Goal: Task Accomplishment & Management: Manage account settings

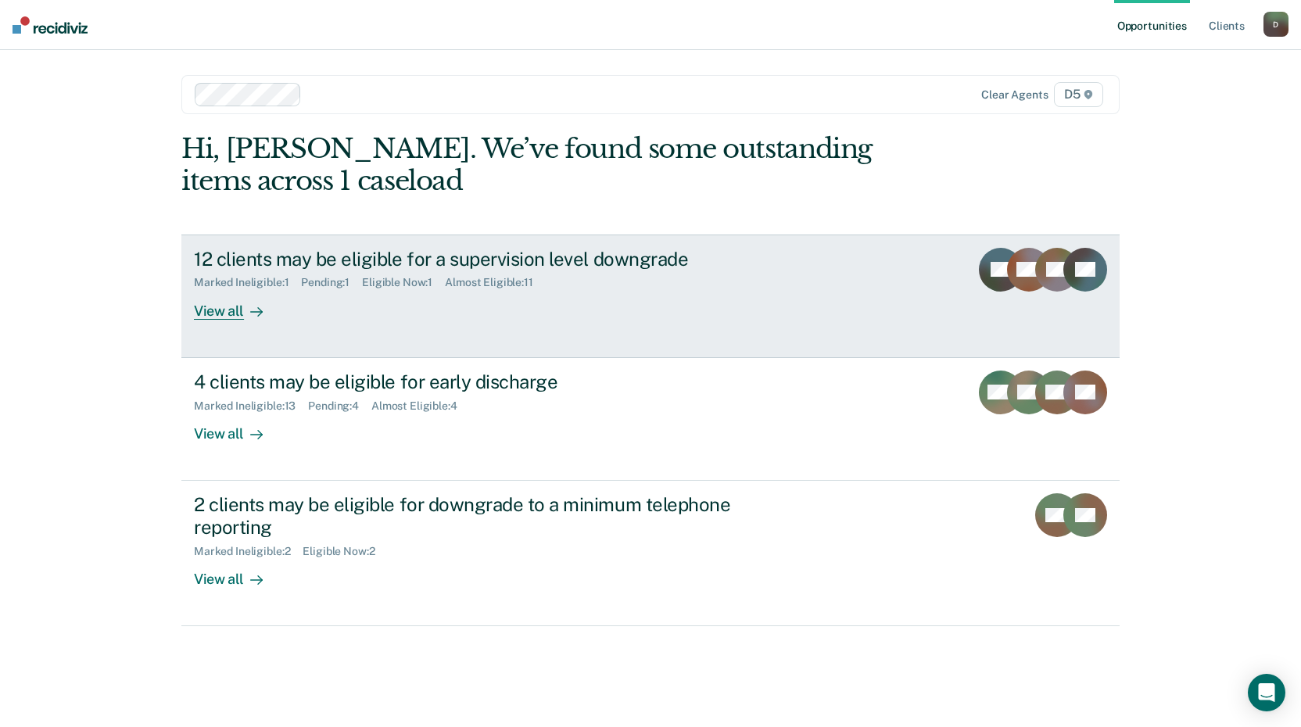
click at [412, 281] on div "Eligible Now : 1" at bounding box center [403, 282] width 83 height 13
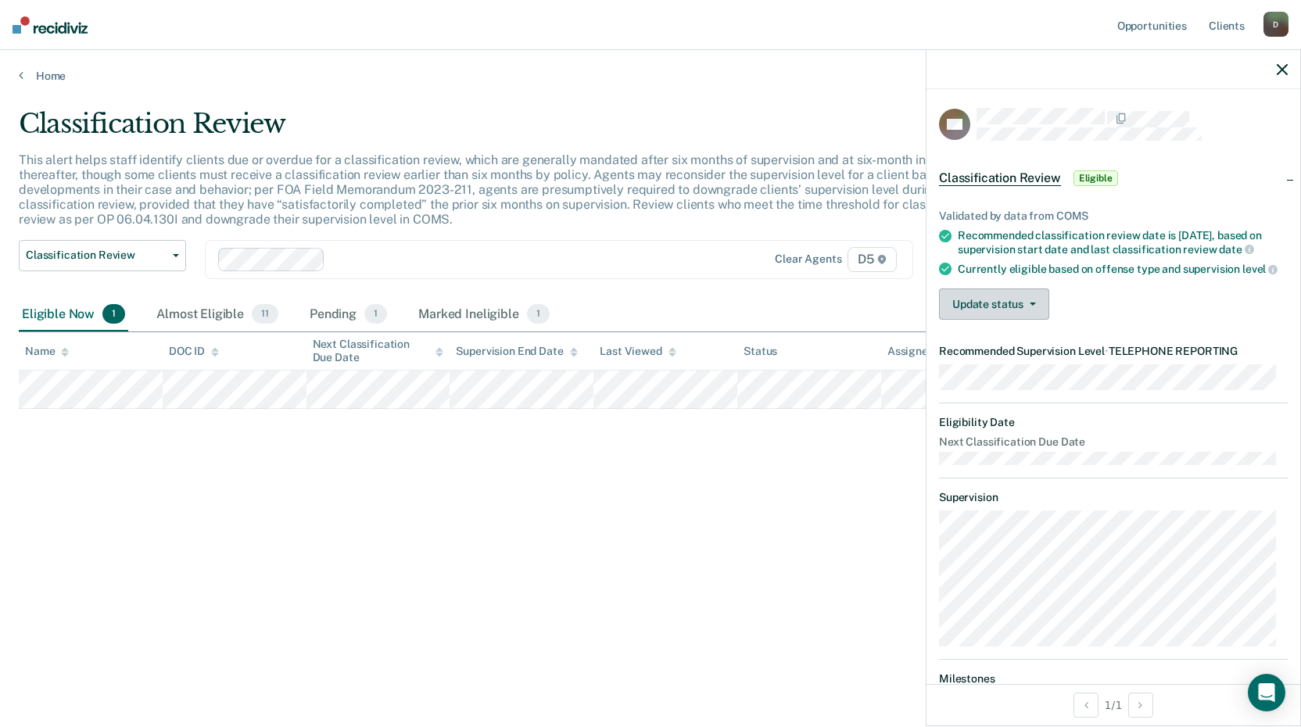
click at [1034, 320] on button "Update status" at bounding box center [994, 304] width 110 height 31
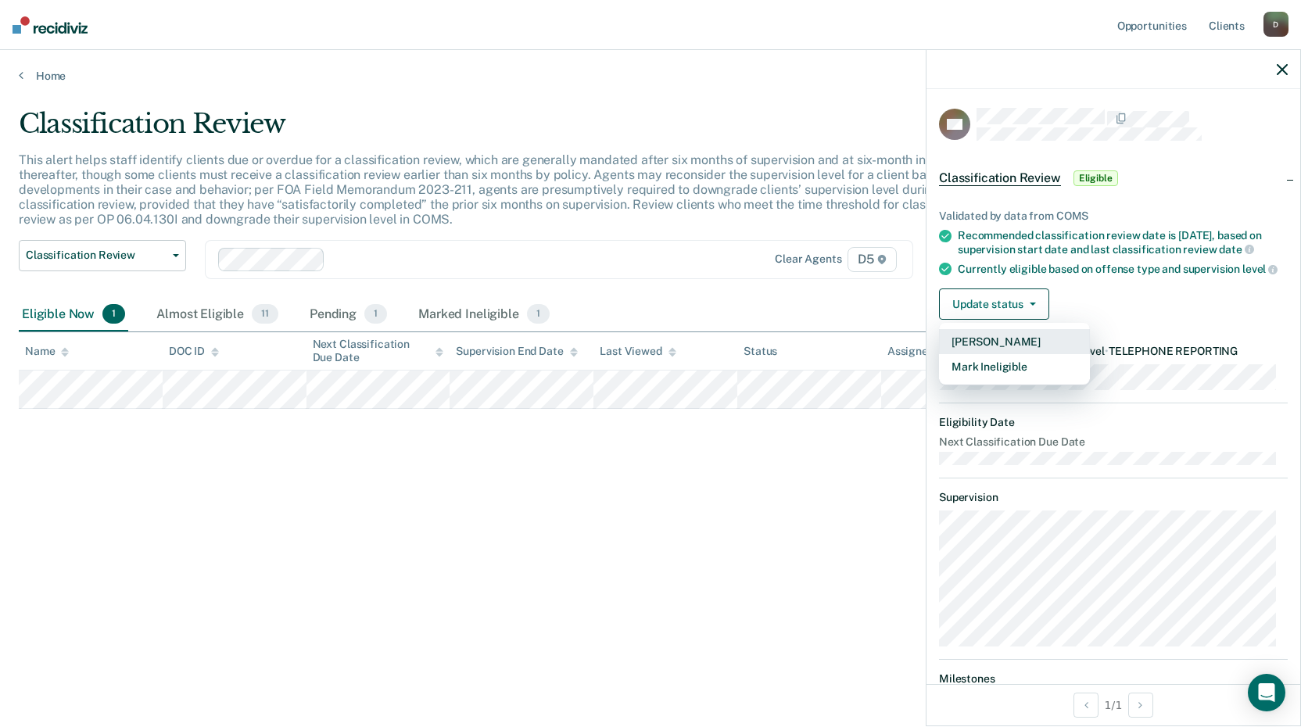
click at [1003, 354] on button "[PERSON_NAME]" at bounding box center [1014, 341] width 151 height 25
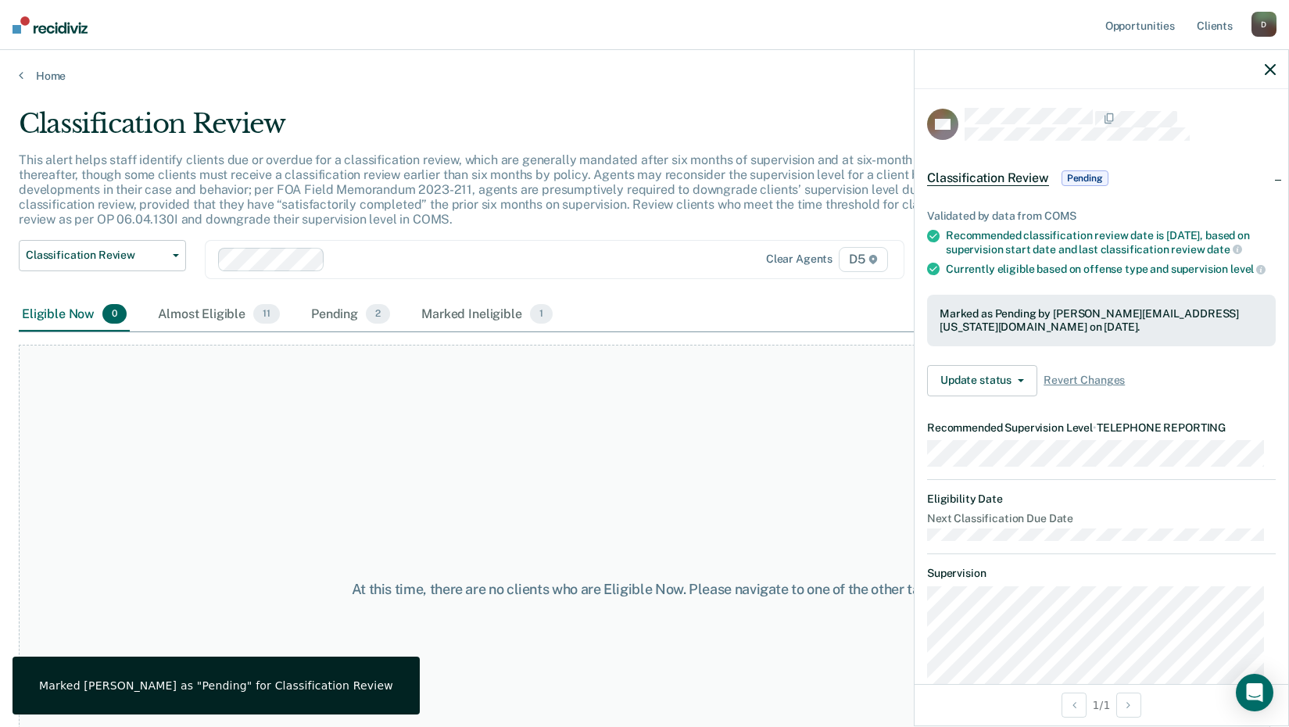
click at [622, 517] on div "At this time, there are no clients who are Eligible Now. Please navigate to one…" at bounding box center [645, 589] width 1252 height 489
click at [1275, 67] on icon "button" at bounding box center [1270, 69] width 11 height 11
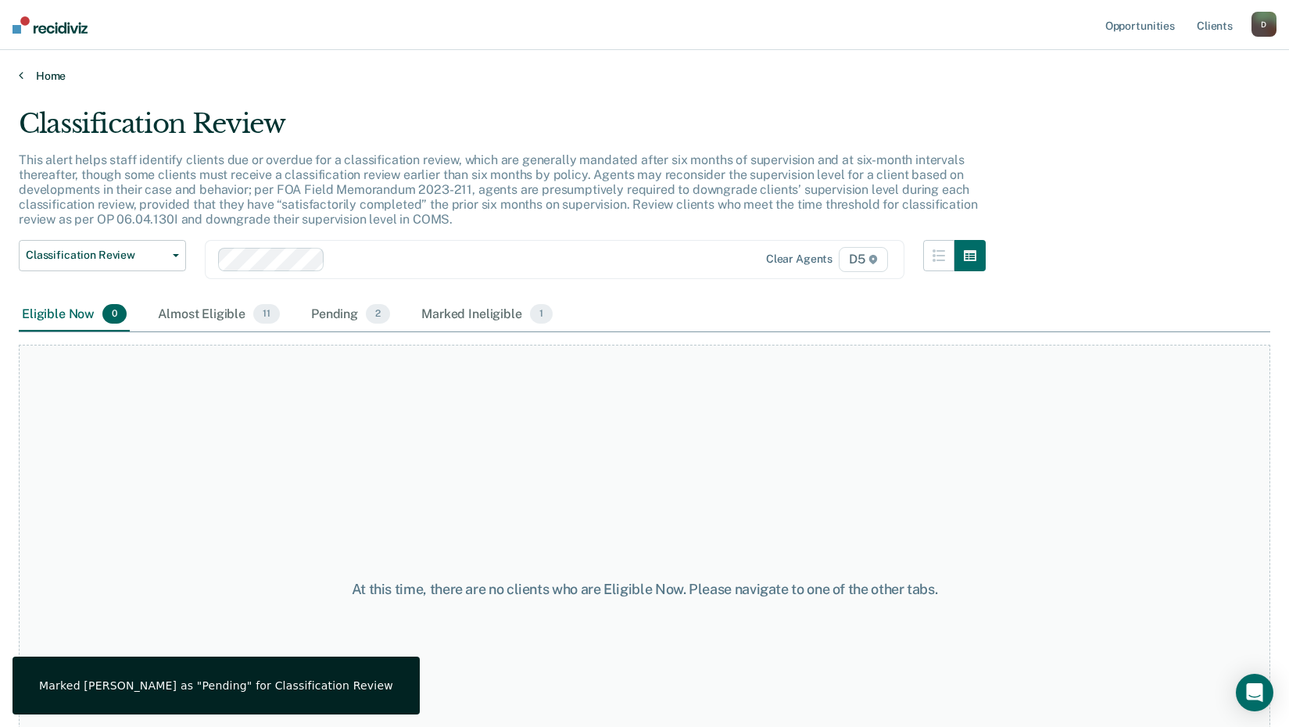
click at [41, 77] on link "Home" at bounding box center [645, 76] width 1252 height 14
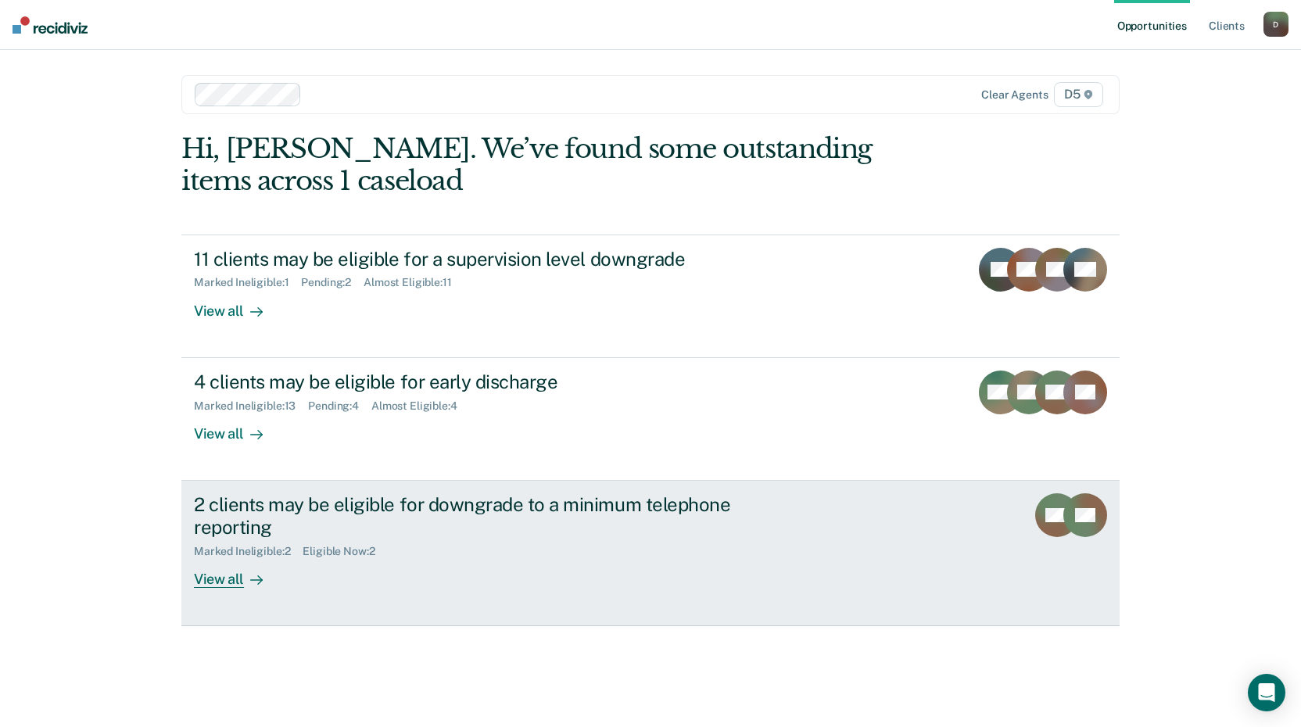
click at [205, 591] on link "2 clients may be eligible for downgrade to a minimum telephone reporting Marked…" at bounding box center [650, 553] width 938 height 145
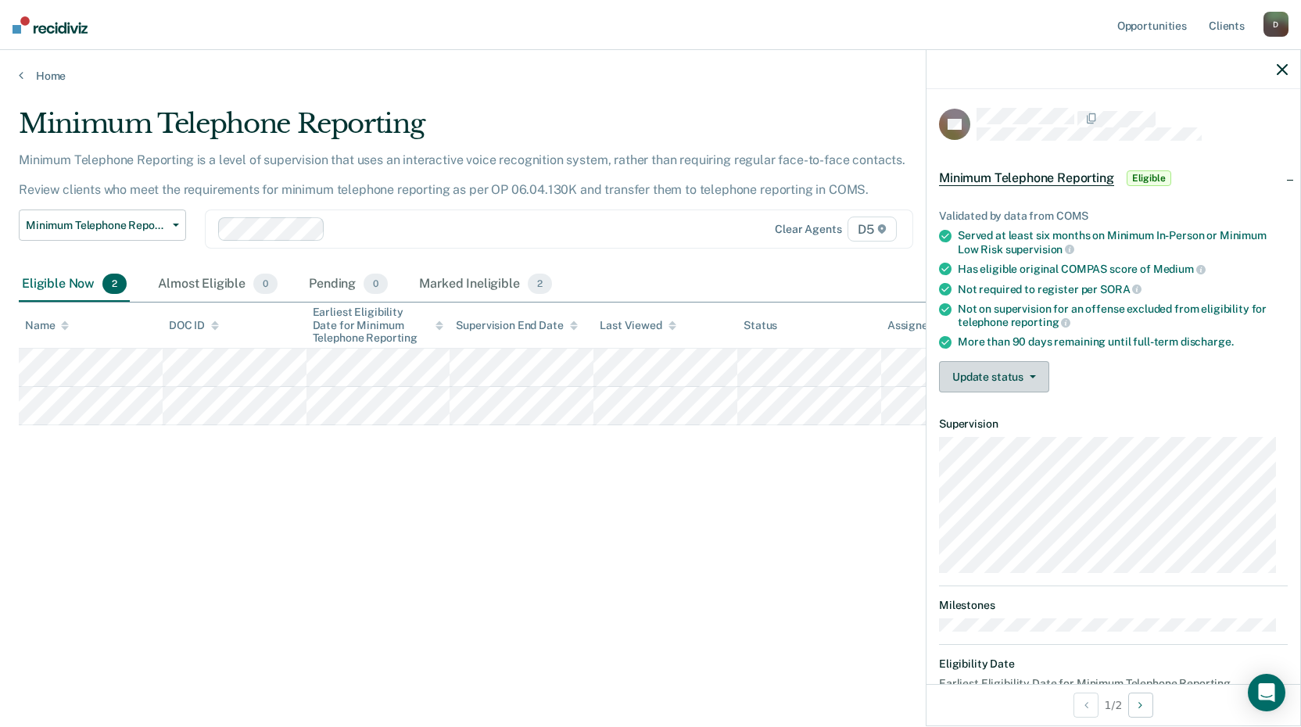
click at [975, 384] on button "Update status" at bounding box center [994, 376] width 110 height 31
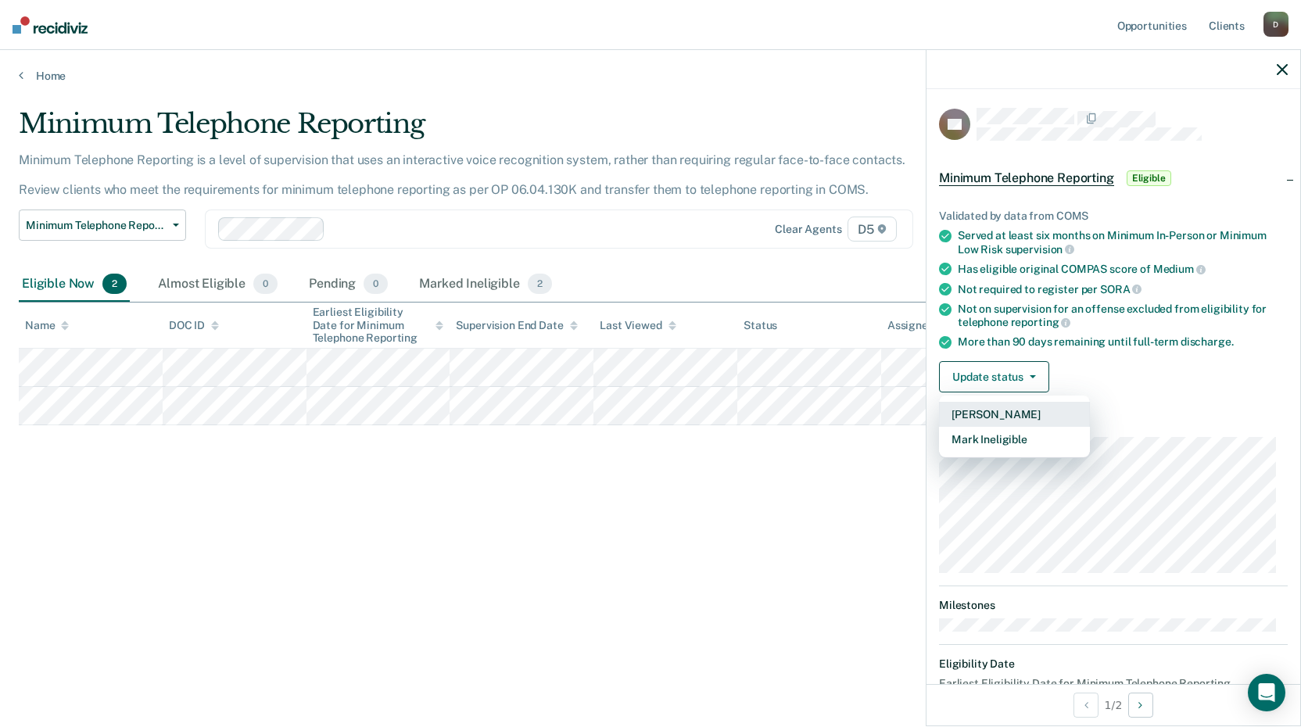
click at [977, 412] on button "[PERSON_NAME]" at bounding box center [1014, 414] width 151 height 25
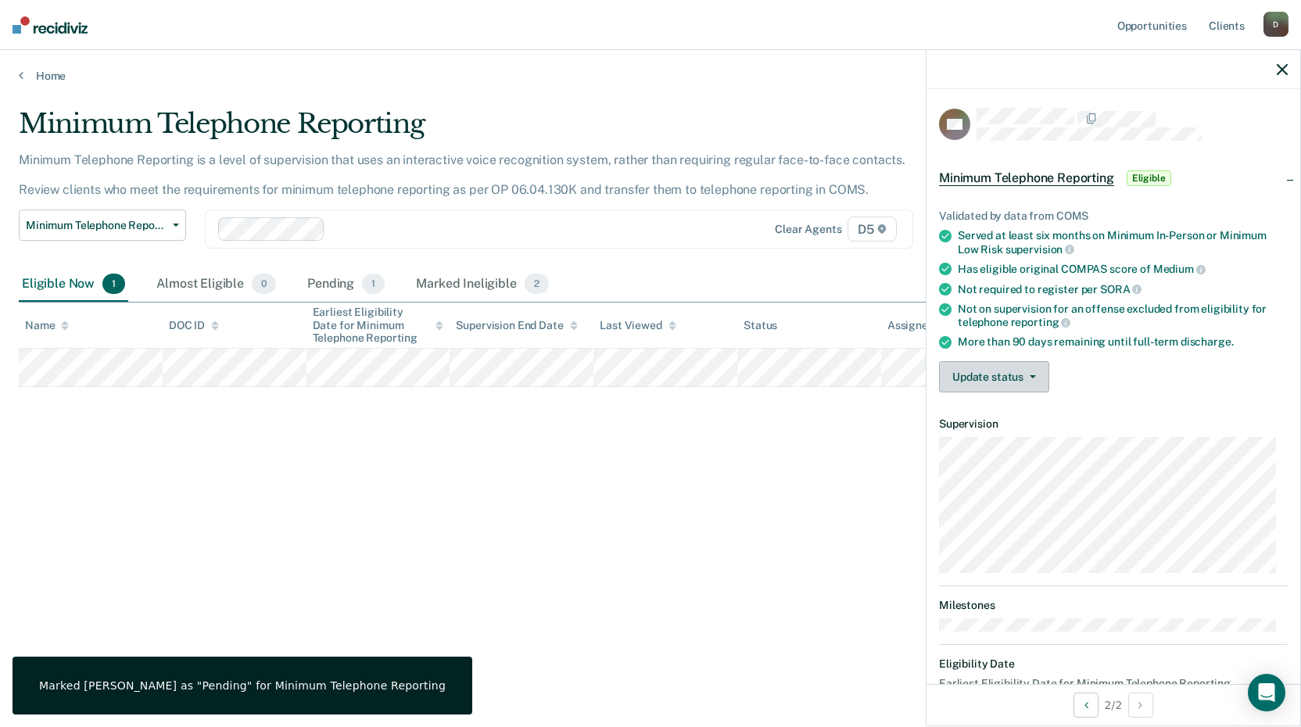
click at [1014, 389] on button "Update status" at bounding box center [994, 376] width 110 height 31
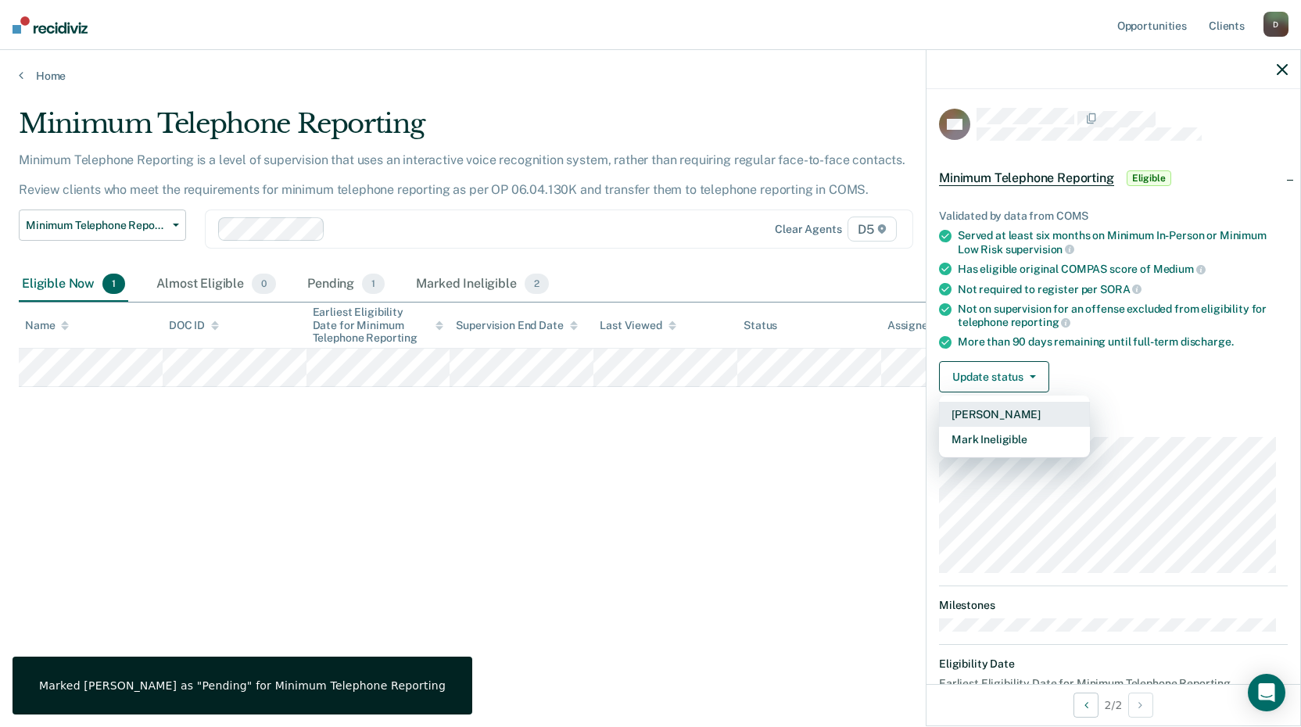
click at [1000, 413] on button "[PERSON_NAME]" at bounding box center [1014, 414] width 151 height 25
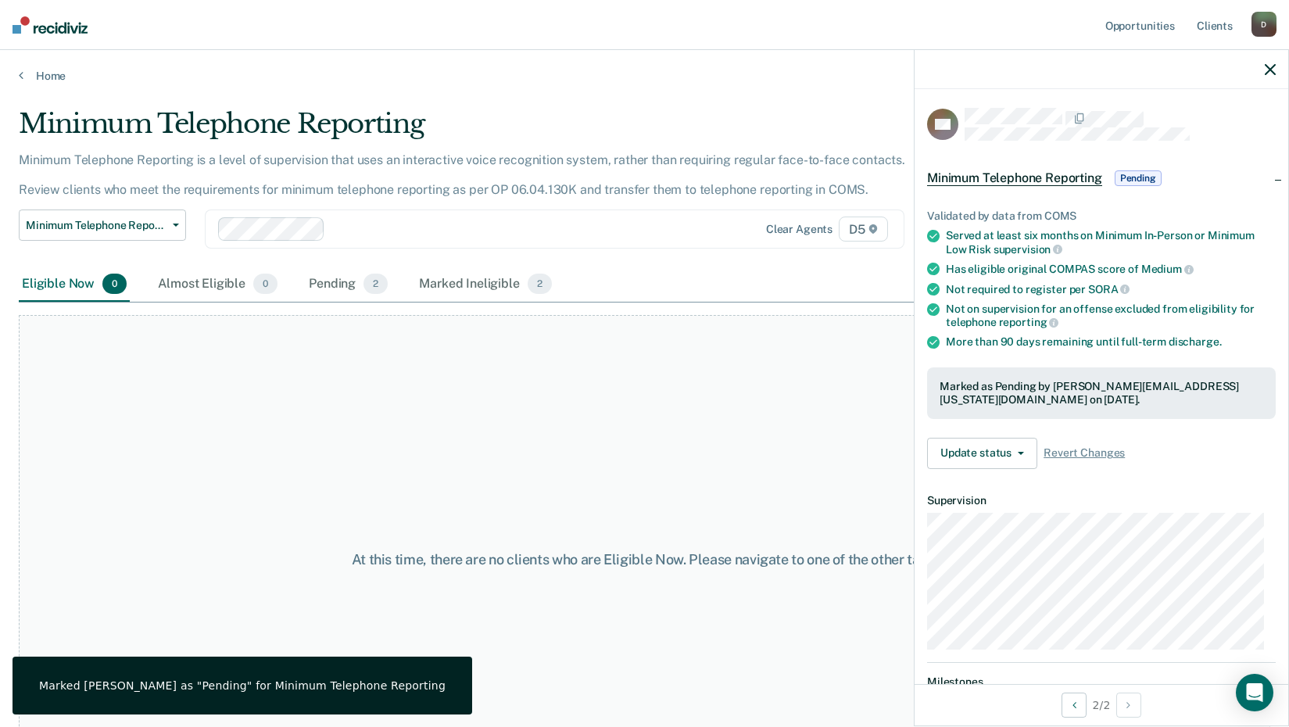
click at [1265, 63] on button "button" at bounding box center [1270, 69] width 11 height 13
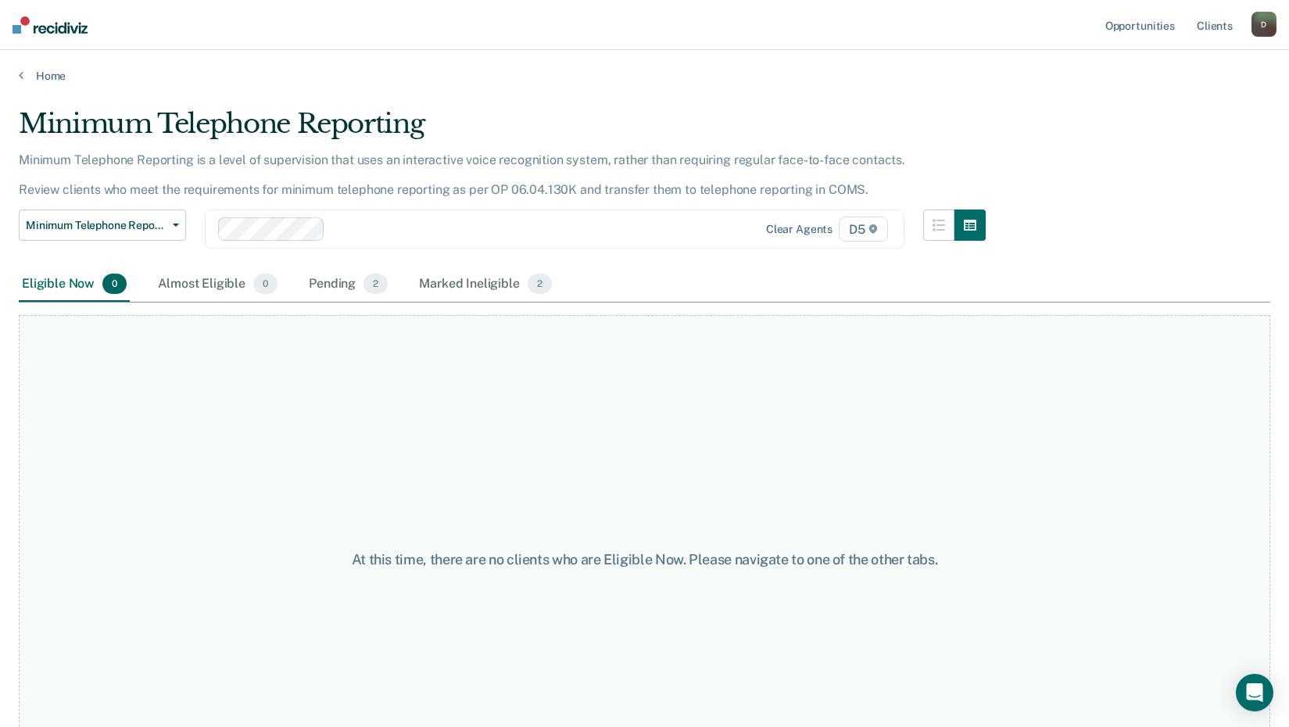
click at [656, 472] on div "At this time, there are no clients who are Eligible Now. Please navigate to one…" at bounding box center [645, 559] width 1252 height 489
click at [67, 77] on link "Home" at bounding box center [645, 76] width 1252 height 14
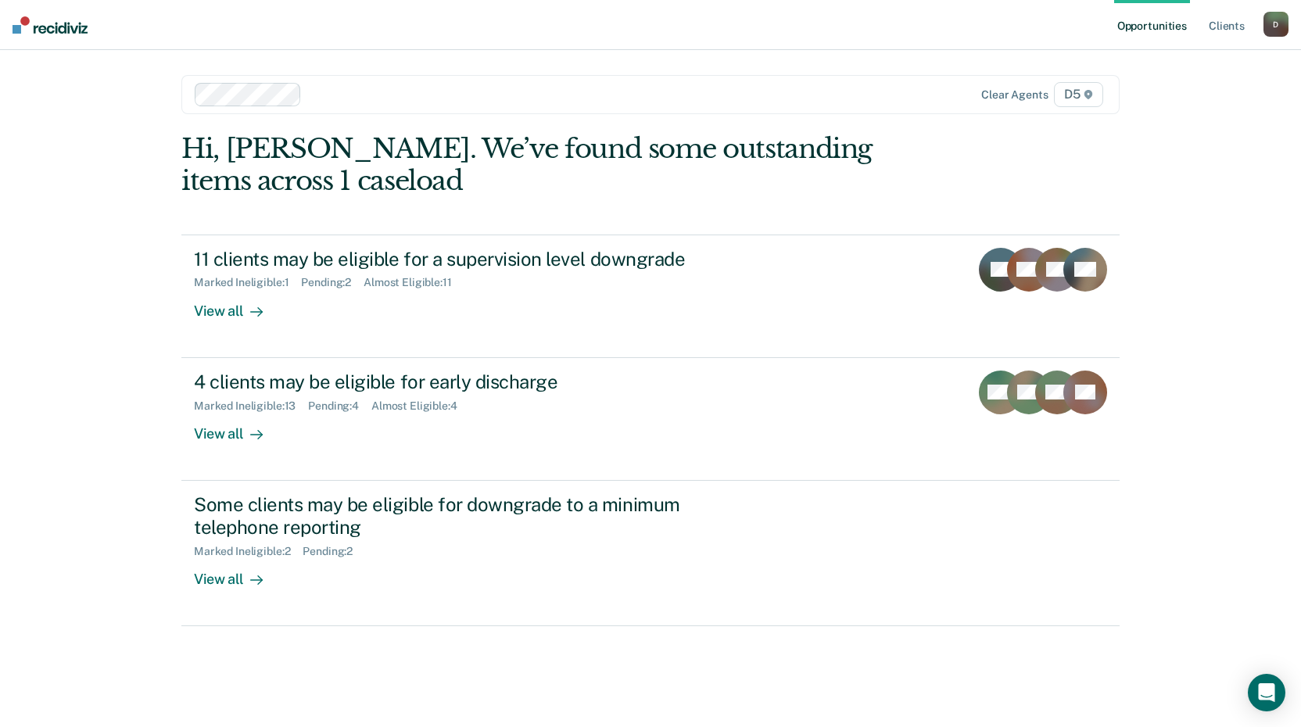
click at [1185, 30] on link "Opportunities" at bounding box center [1152, 25] width 76 height 50
click at [1227, 27] on link "Client s" at bounding box center [1227, 25] width 42 height 50
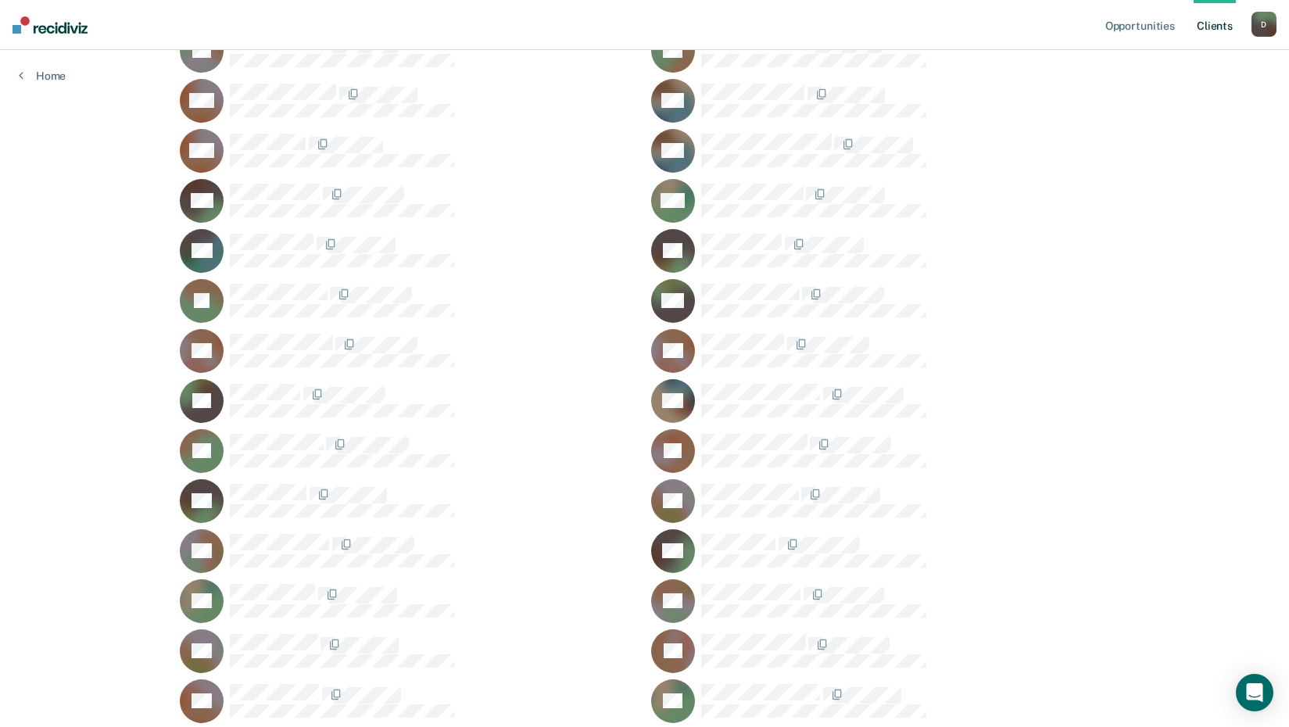
scroll to position [1460, 0]
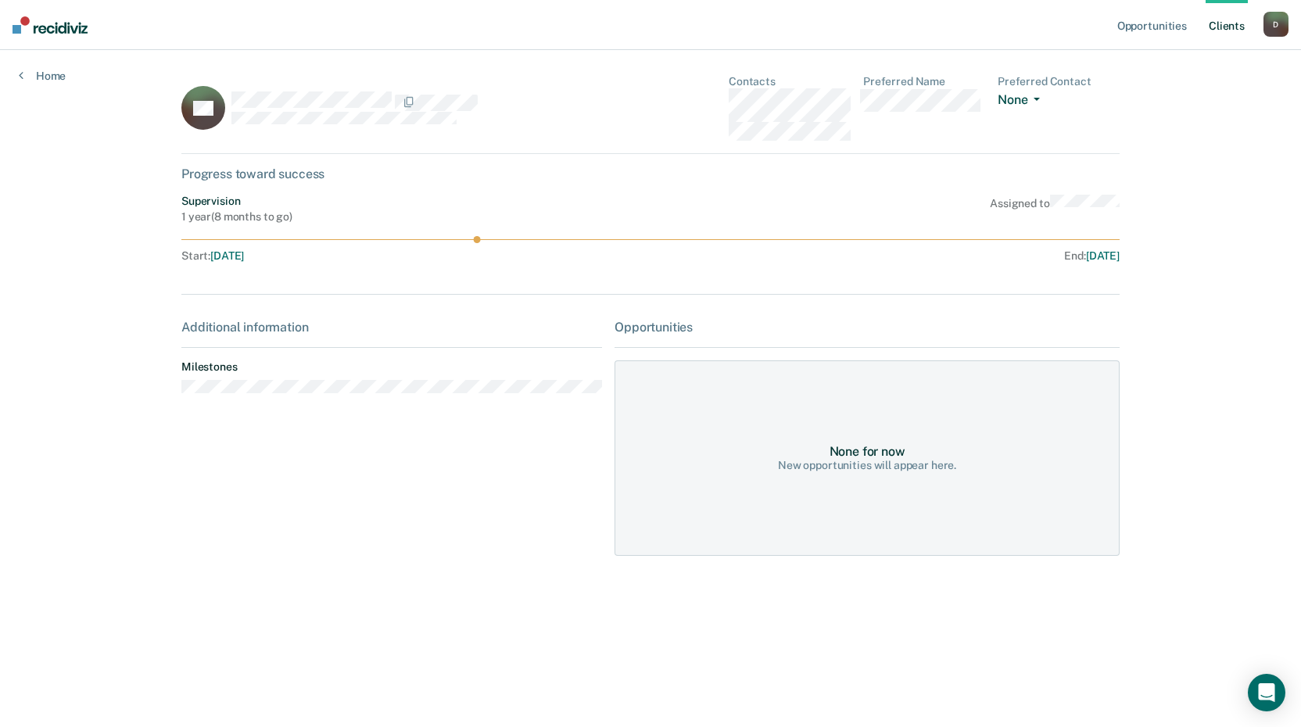
click at [1039, 99] on icon "button" at bounding box center [1037, 99] width 6 height 3
click at [34, 69] on link "Home" at bounding box center [42, 76] width 47 height 14
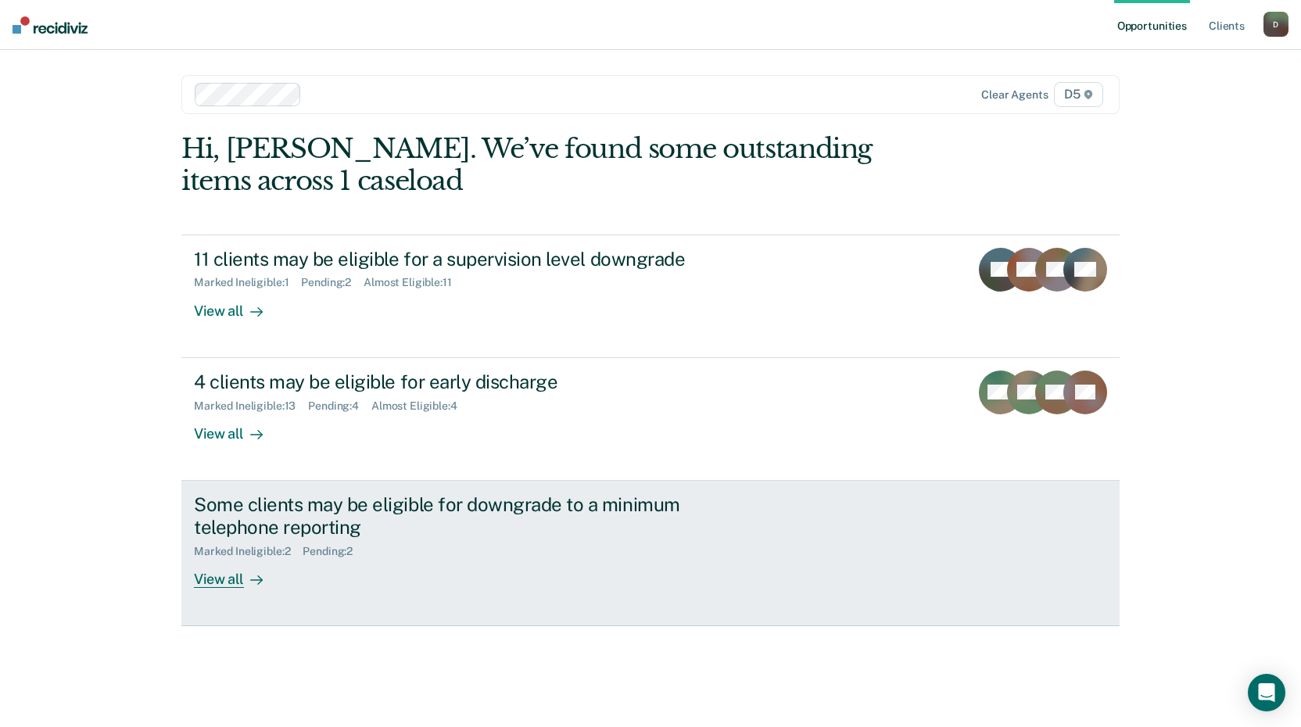
click at [233, 579] on div "View all" at bounding box center [238, 573] width 88 height 30
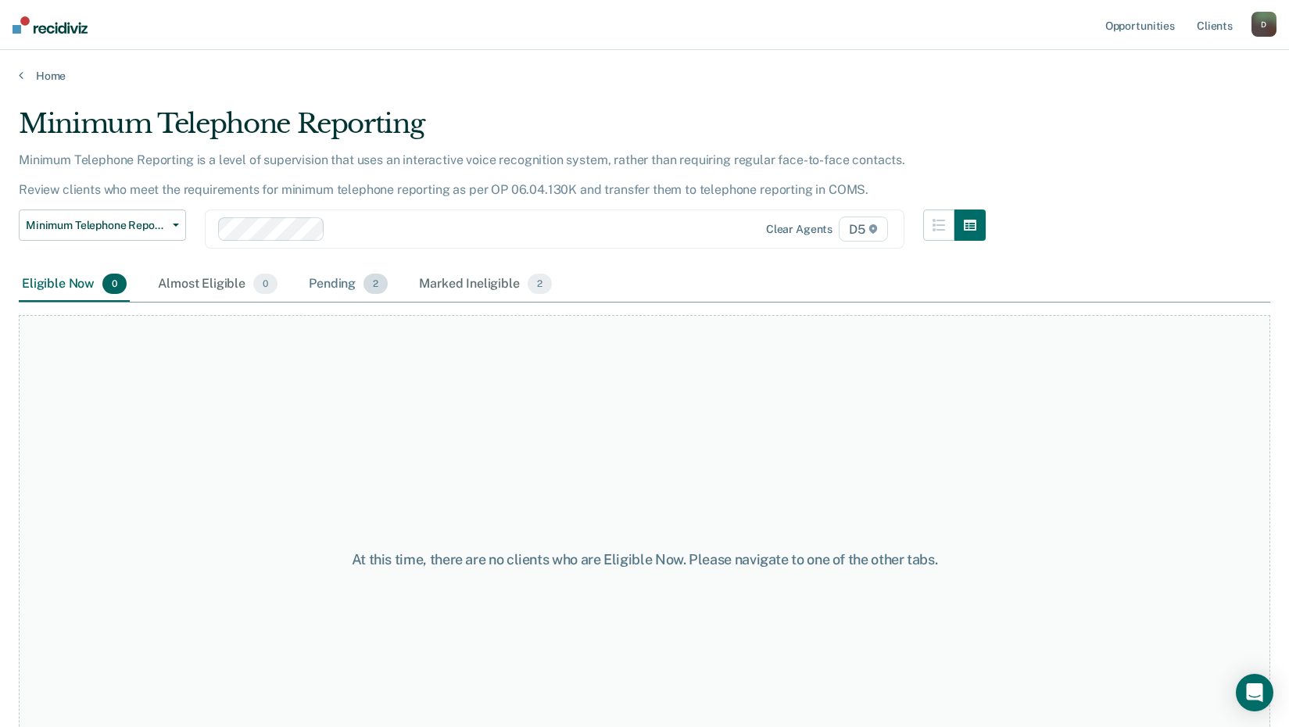
click at [339, 282] on div "Pending 2" at bounding box center [348, 284] width 85 height 34
